Goal: Task Accomplishment & Management: Complete application form

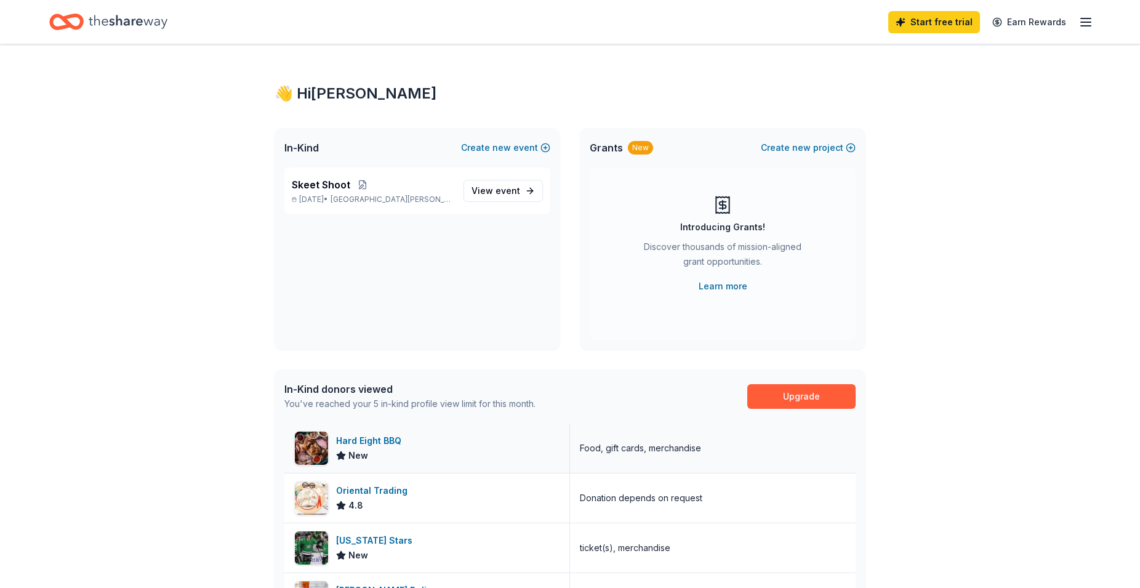
click at [363, 440] on div "Hard Eight BBQ" at bounding box center [371, 440] width 70 height 15
click at [513, 186] on span "event" at bounding box center [508, 190] width 25 height 10
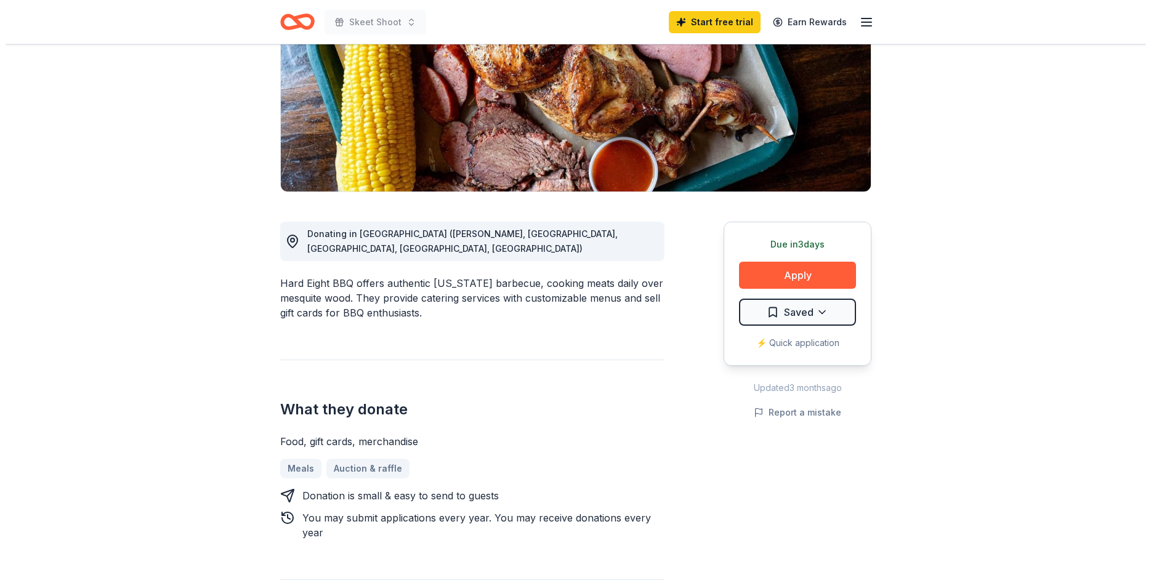
scroll to position [188, 0]
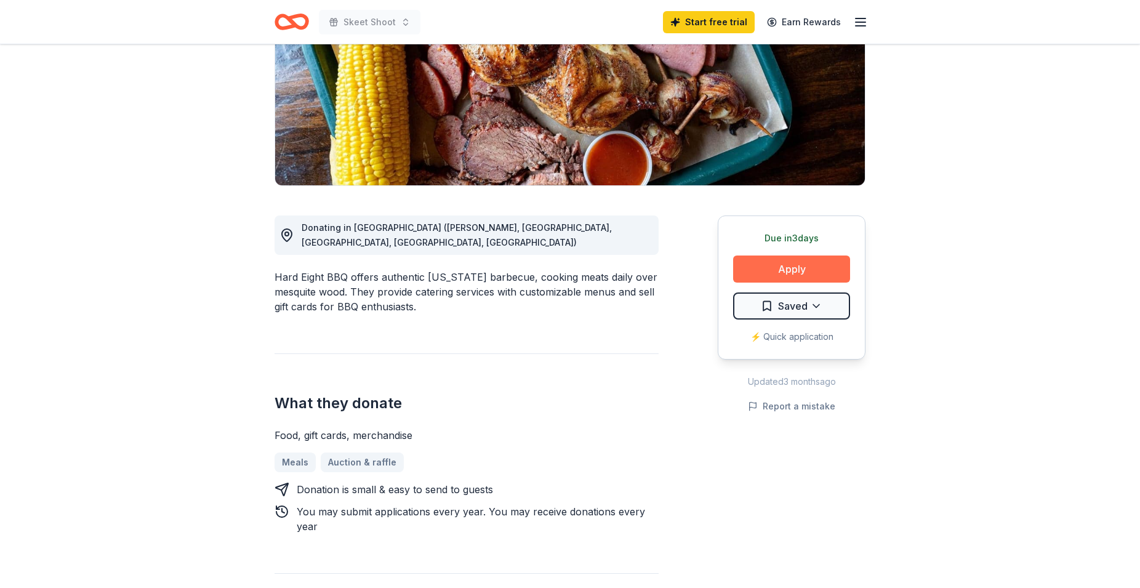
click at [799, 271] on button "Apply" at bounding box center [791, 268] width 117 height 27
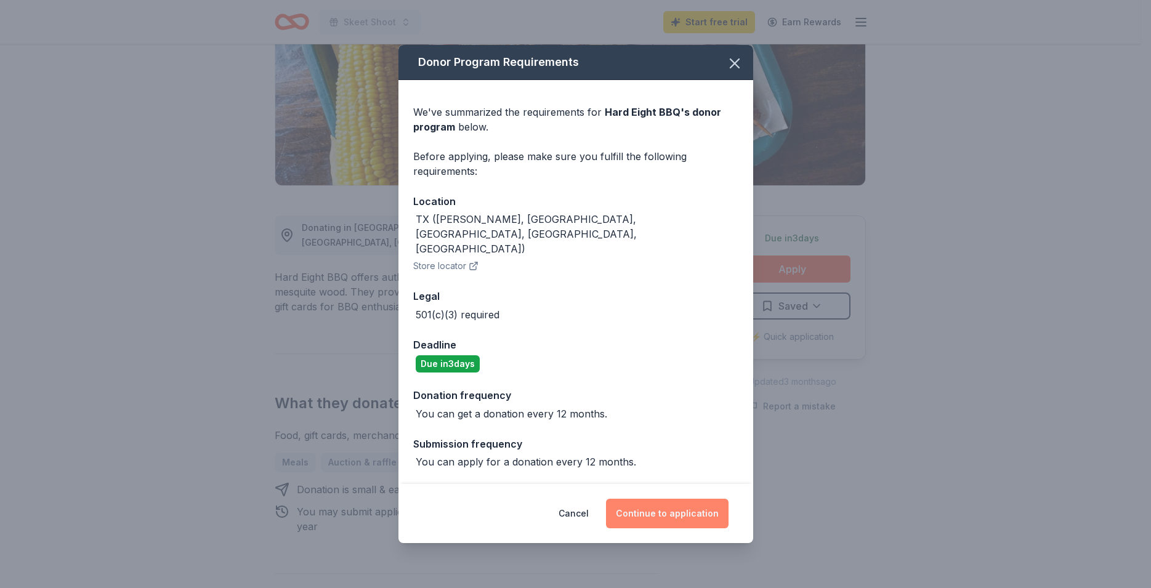
click at [688, 499] on button "Continue to application" at bounding box center [667, 514] width 123 height 30
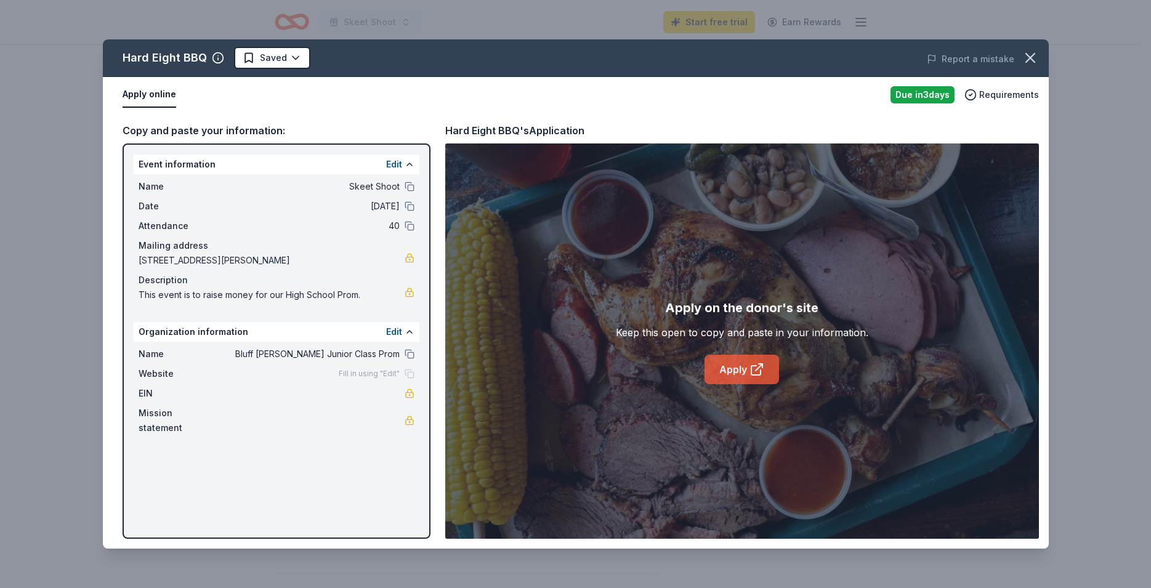
click at [726, 363] on link "Apply" at bounding box center [741, 370] width 74 height 30
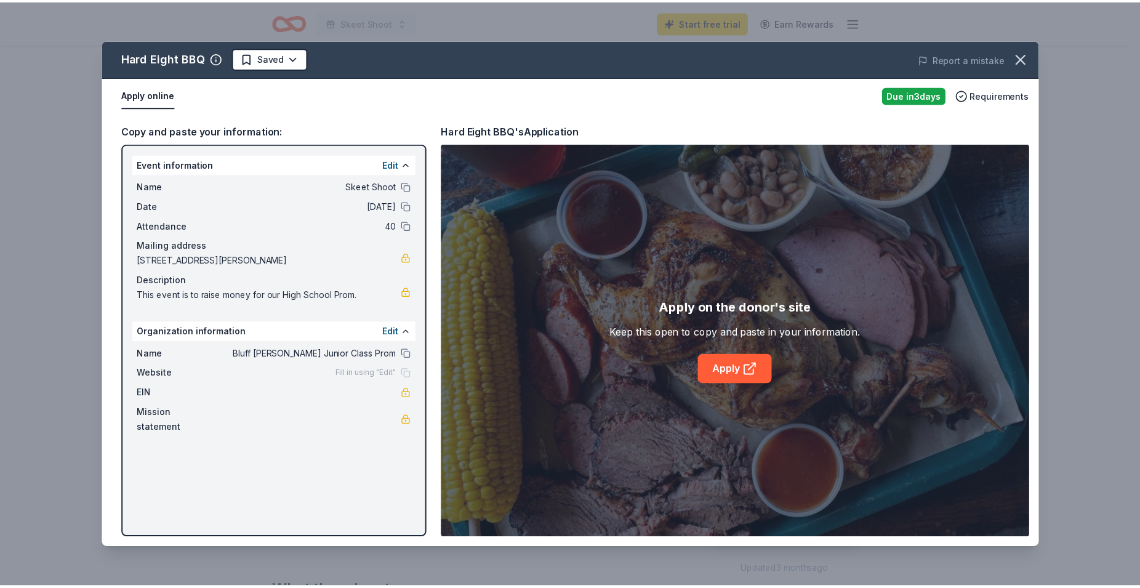
scroll to position [188, 0]
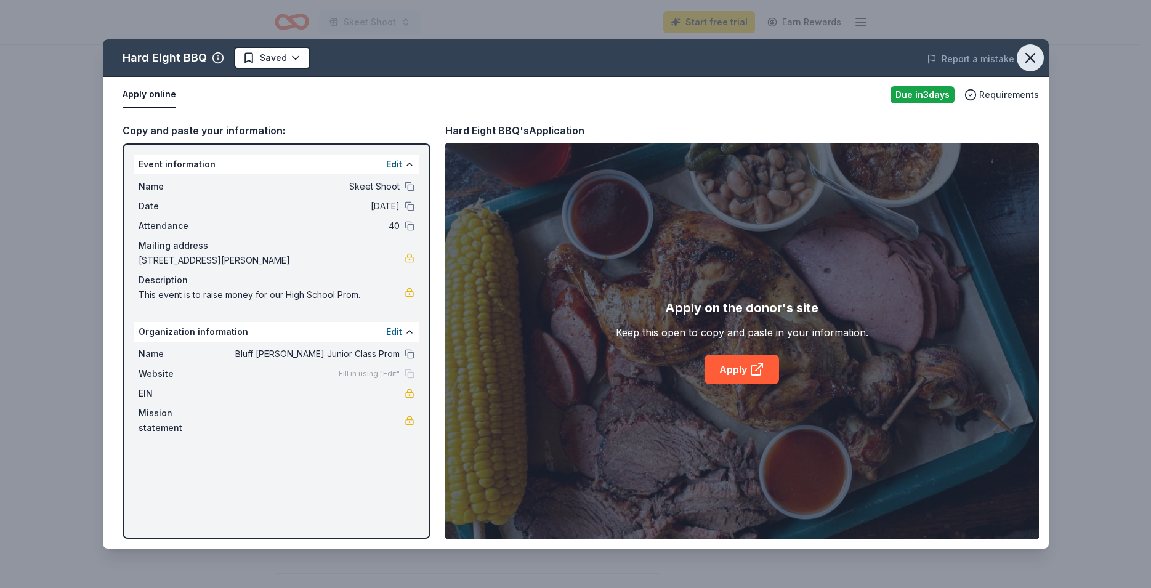
click at [1033, 59] on icon "button" at bounding box center [1029, 57] width 17 height 17
